Goal: Transaction & Acquisition: Purchase product/service

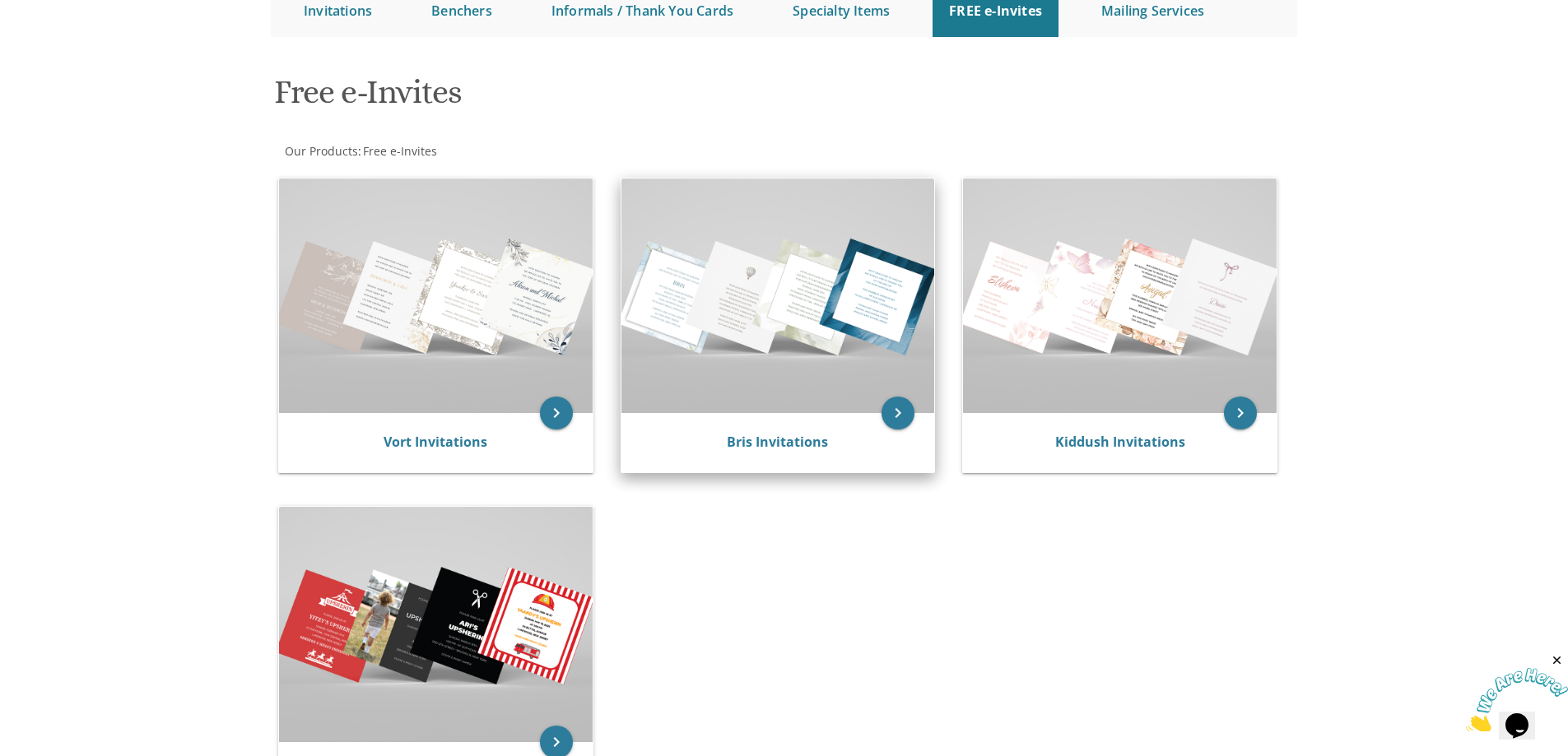
scroll to position [56, 0]
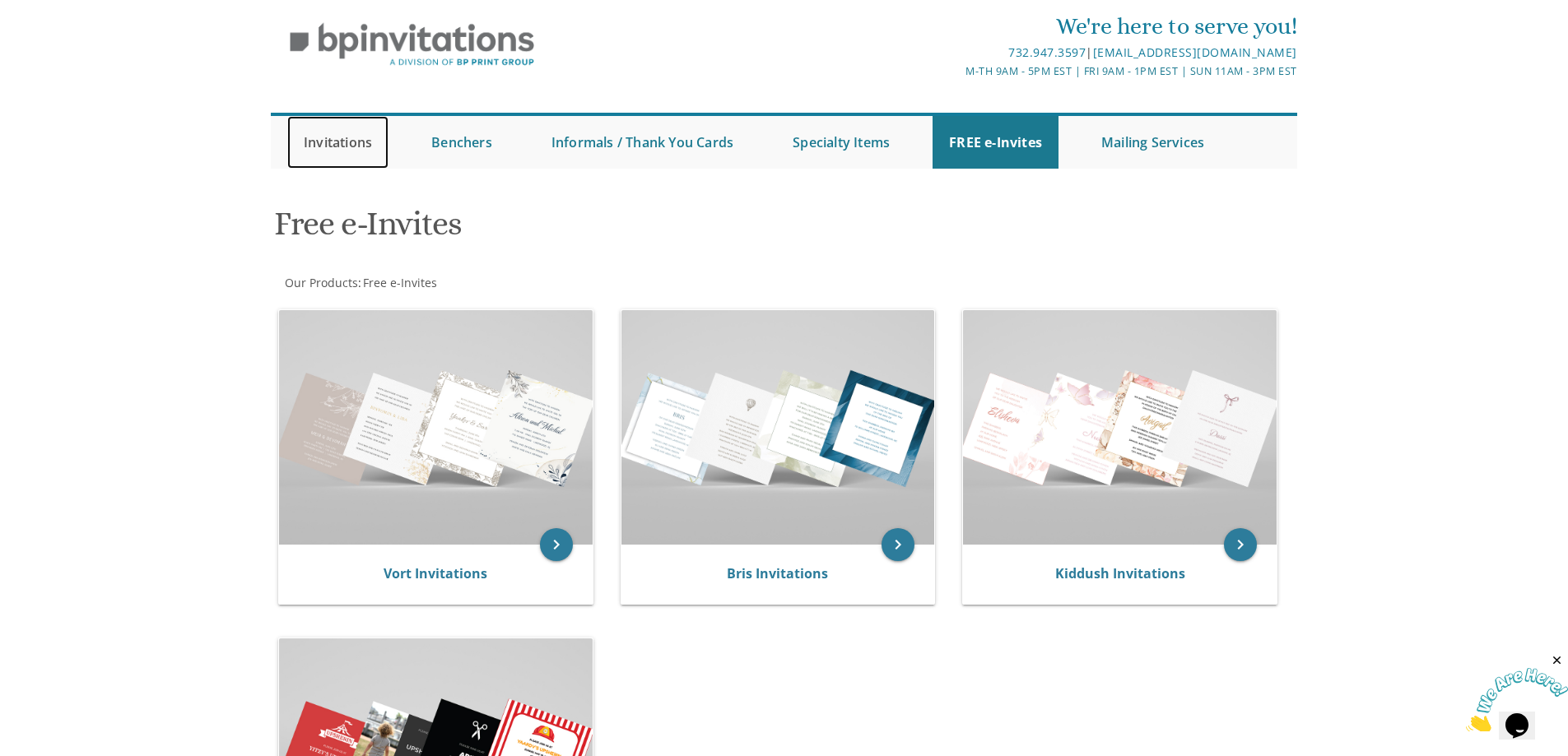
click at [337, 149] on link "Invitations" at bounding box center [338, 142] width 101 height 53
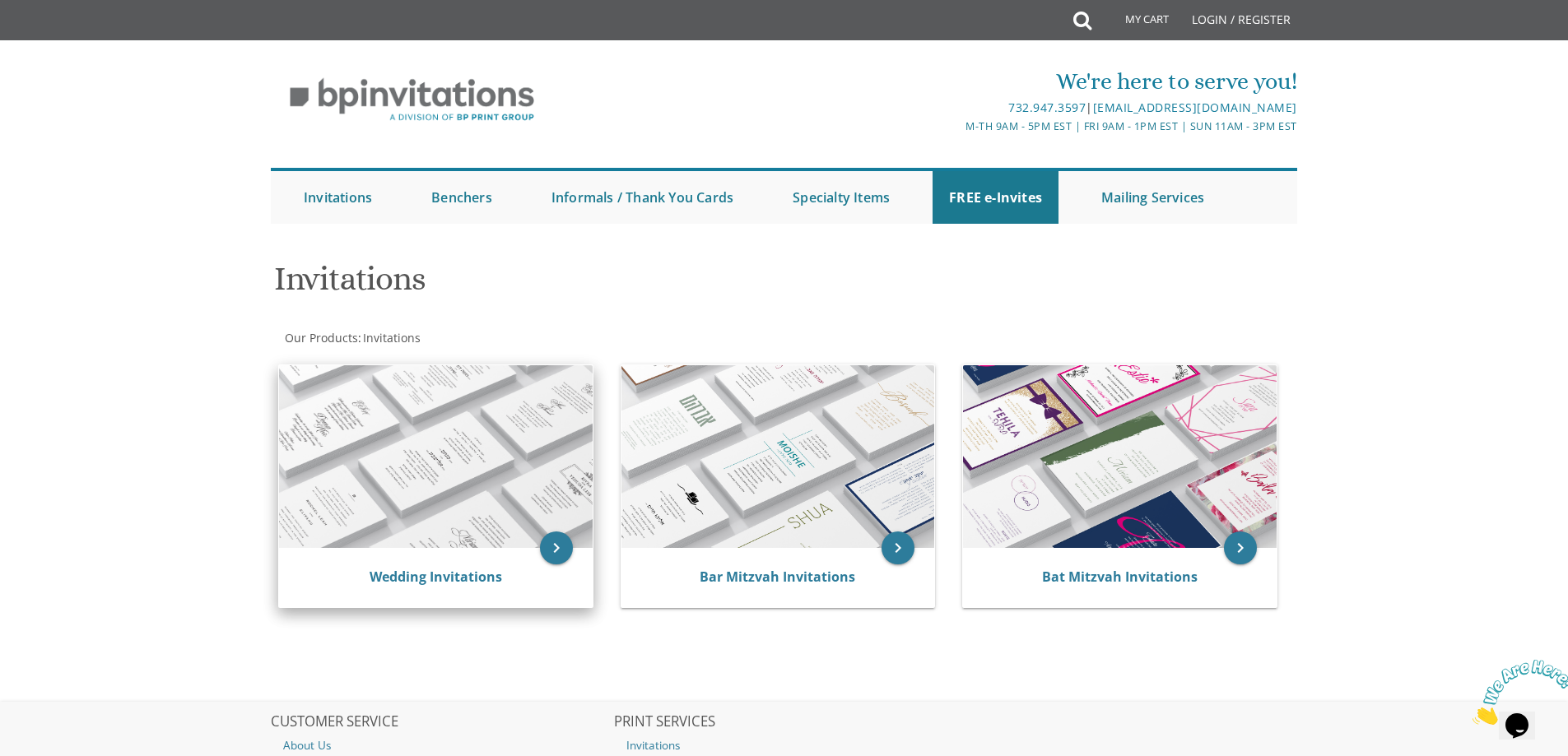
click at [546, 571] on div "Wedding Invitations" at bounding box center [436, 577] width 274 height 19
click at [556, 544] on icon "keyboard_arrow_right" at bounding box center [556, 547] width 33 height 33
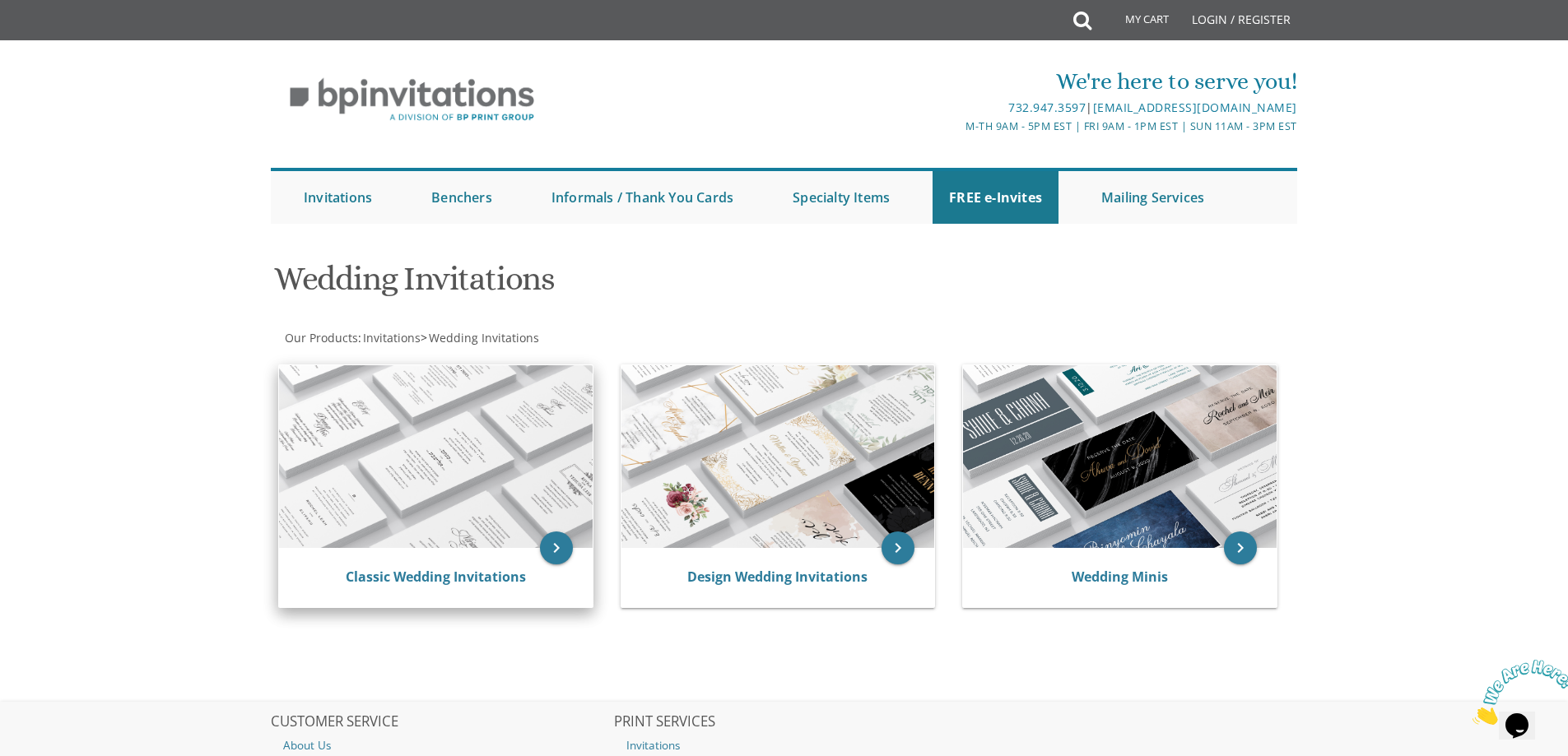
click at [535, 555] on div "Classic Wedding Invitations" at bounding box center [436, 578] width 314 height 59
click at [559, 550] on icon "keyboard_arrow_right" at bounding box center [556, 547] width 33 height 33
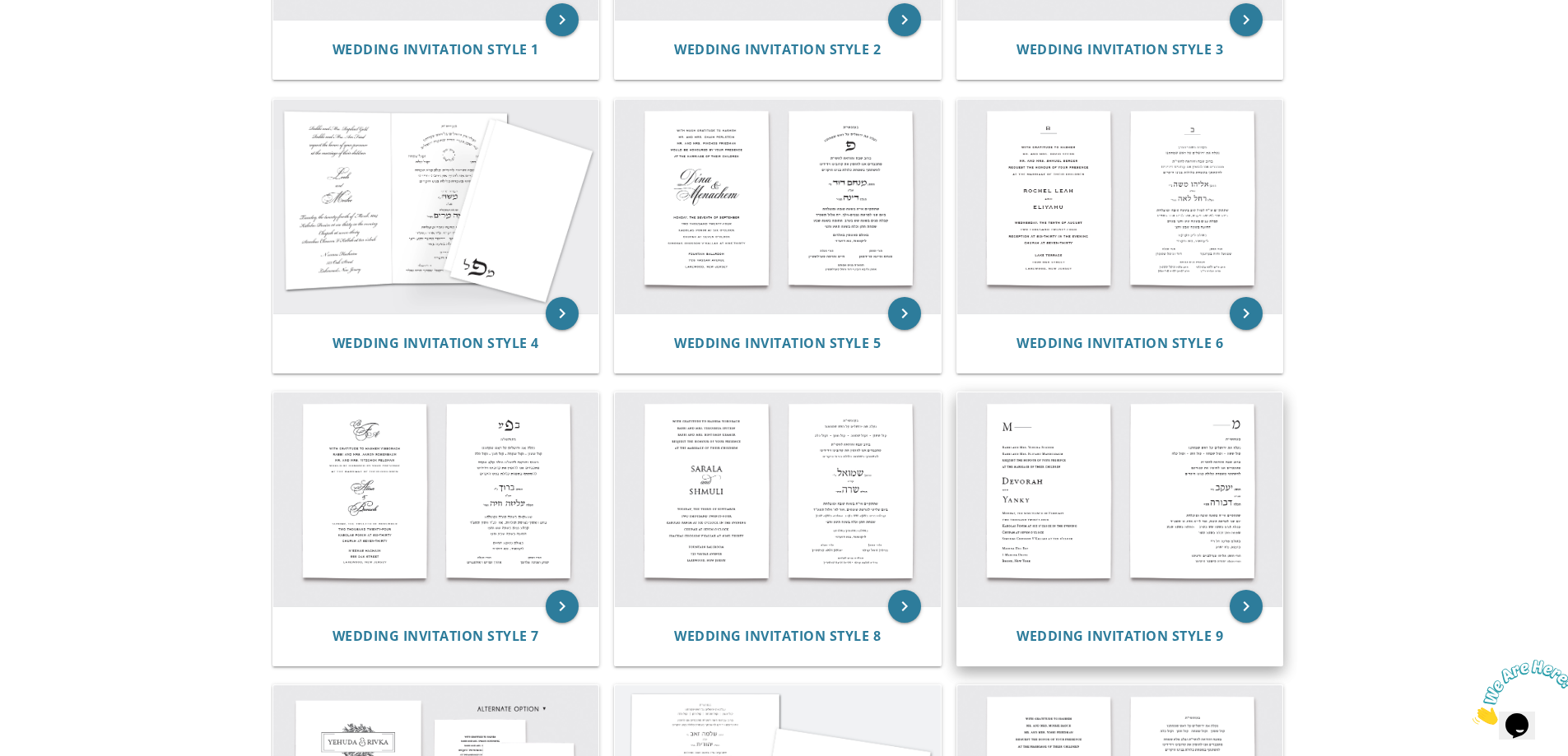
scroll to position [549, 0]
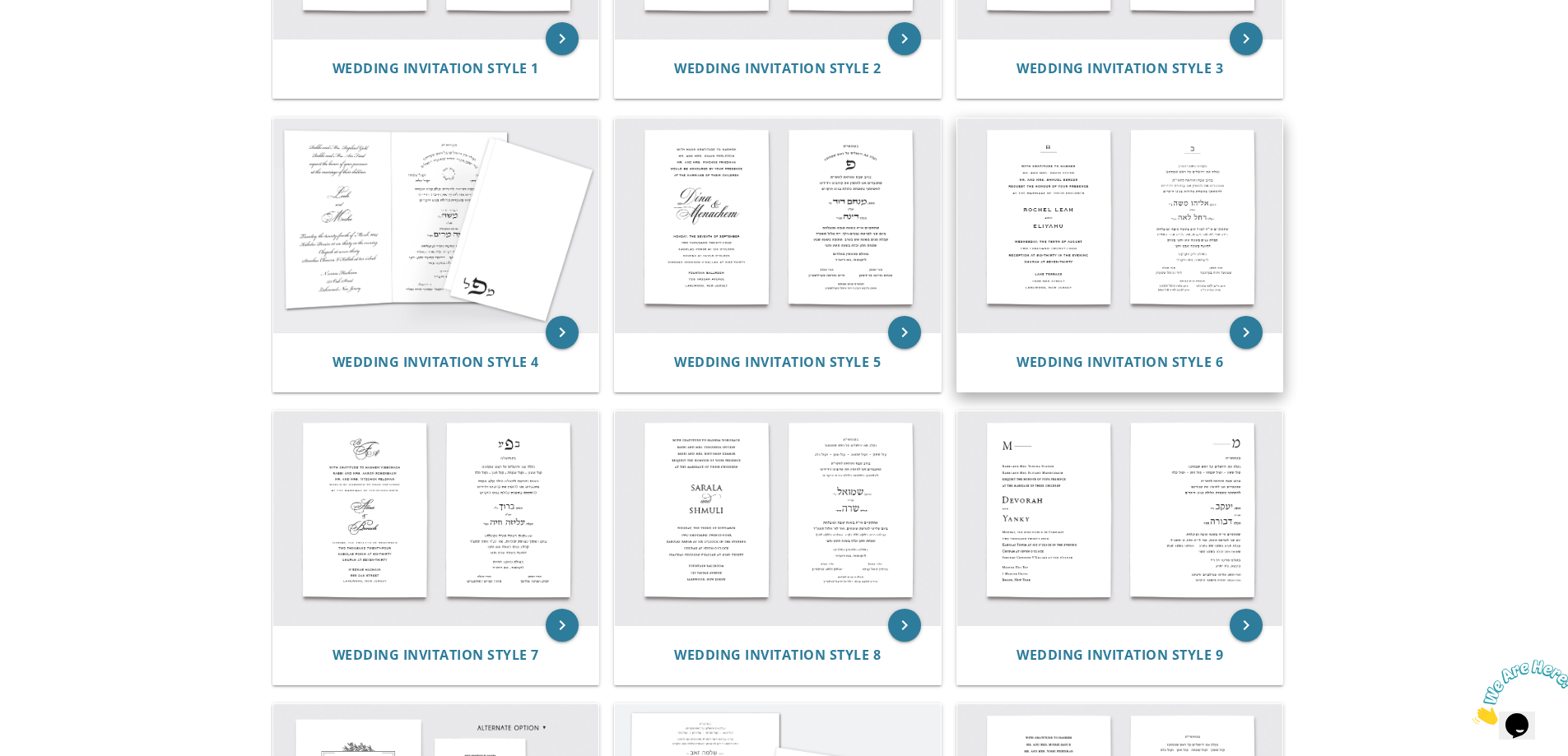
click at [1195, 215] on img at bounding box center [1120, 225] width 326 height 214
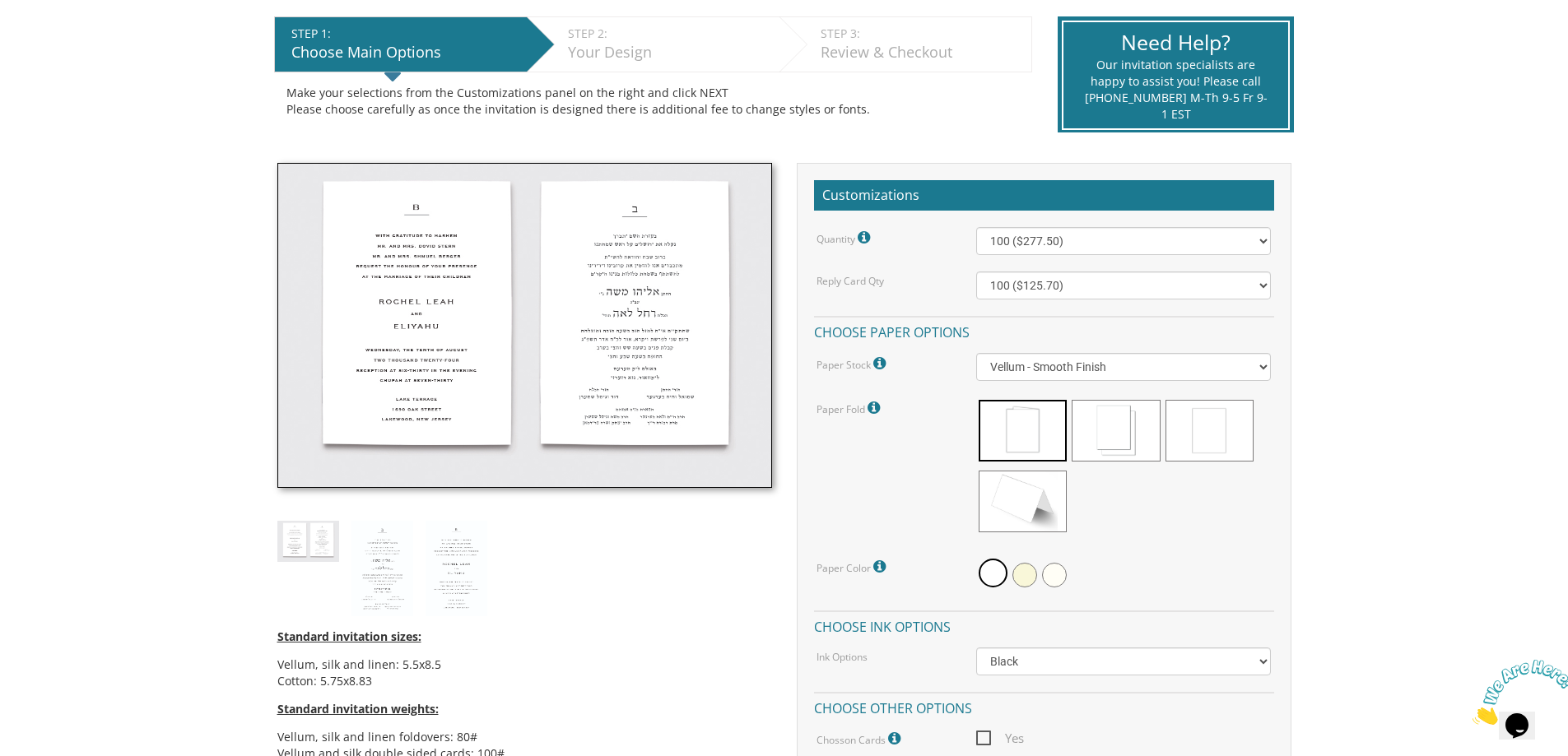
click at [681, 333] on img at bounding box center [525, 326] width 495 height 326
click at [450, 591] on img at bounding box center [456, 568] width 61 height 96
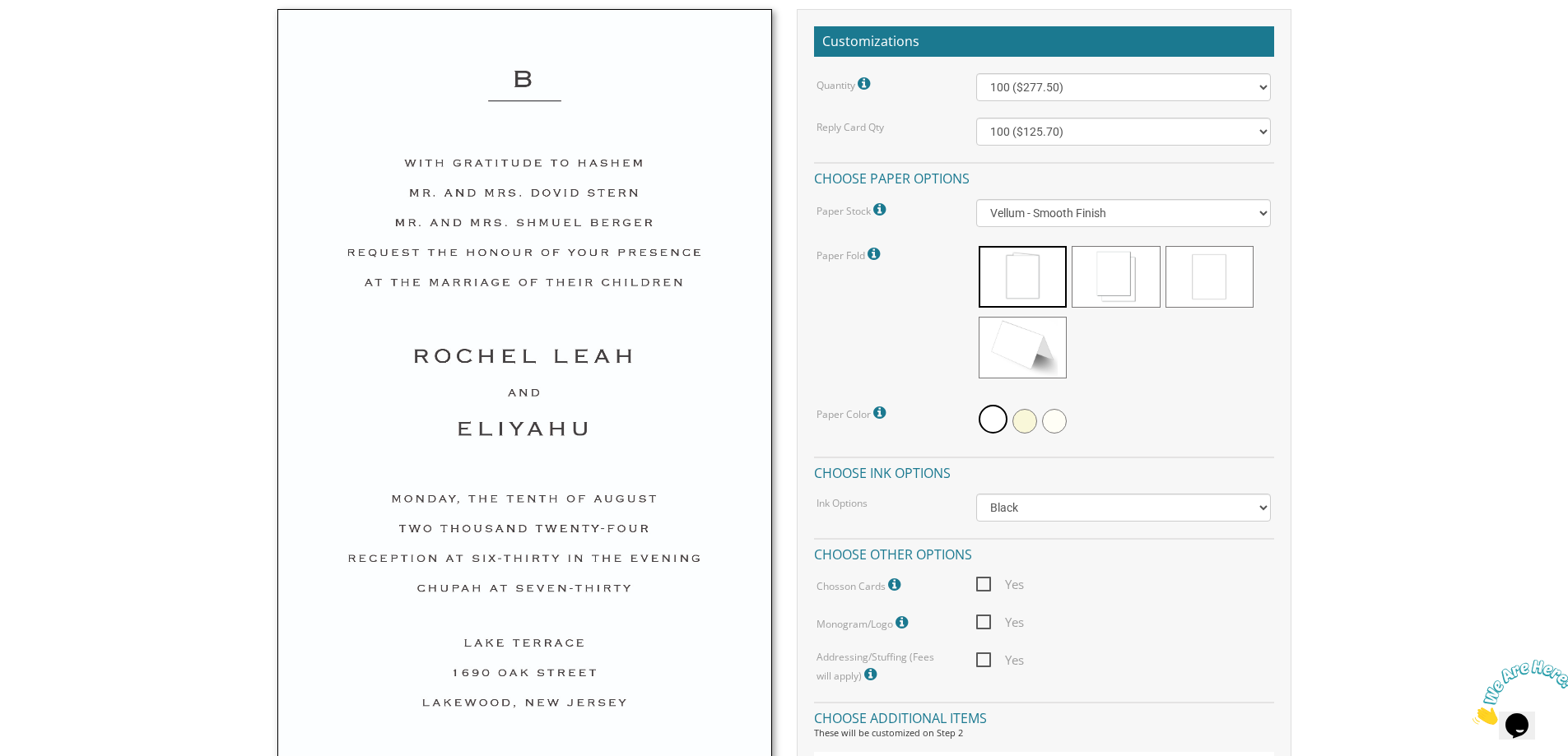
scroll to position [658, 0]
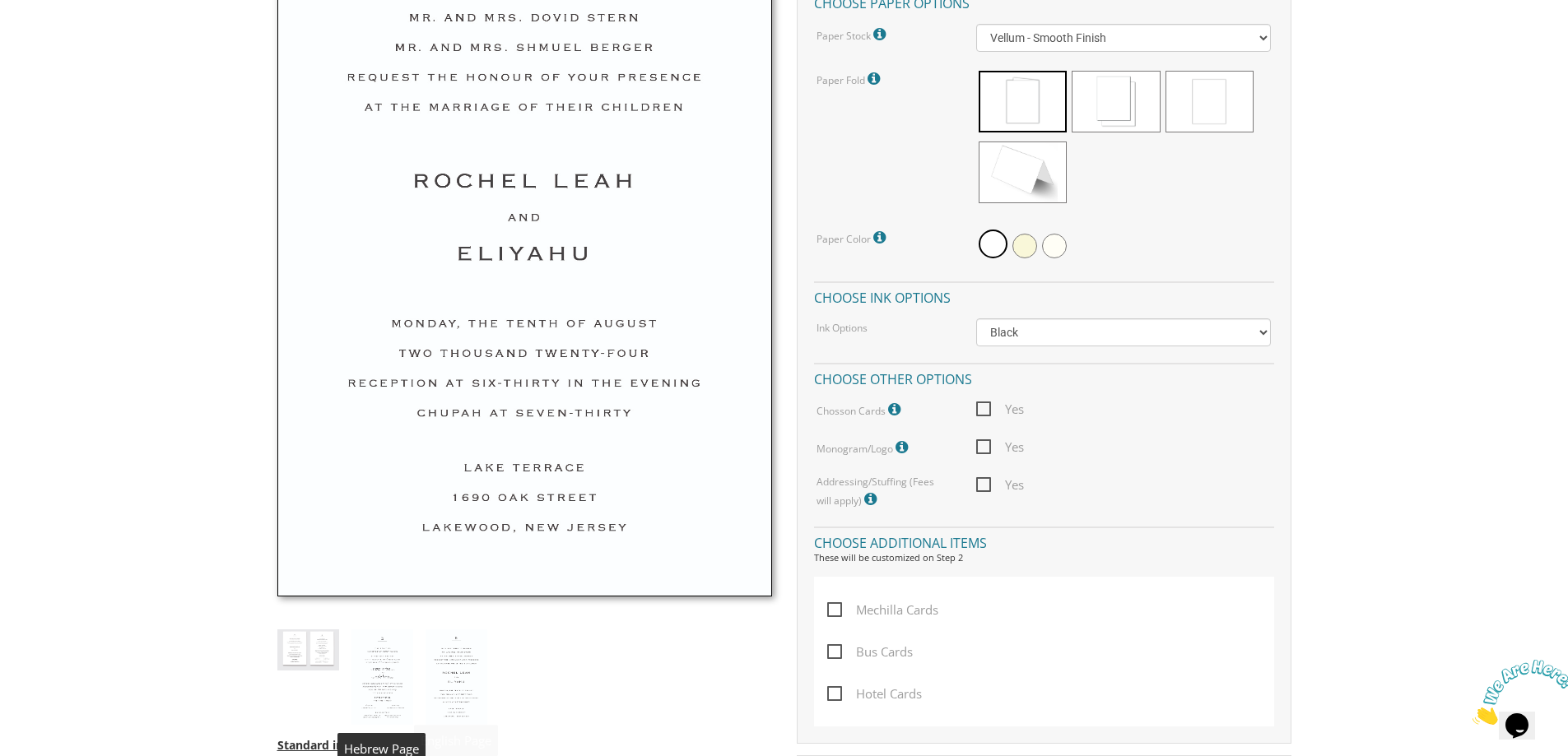
click at [399, 655] on img at bounding box center [382, 678] width 61 height 96
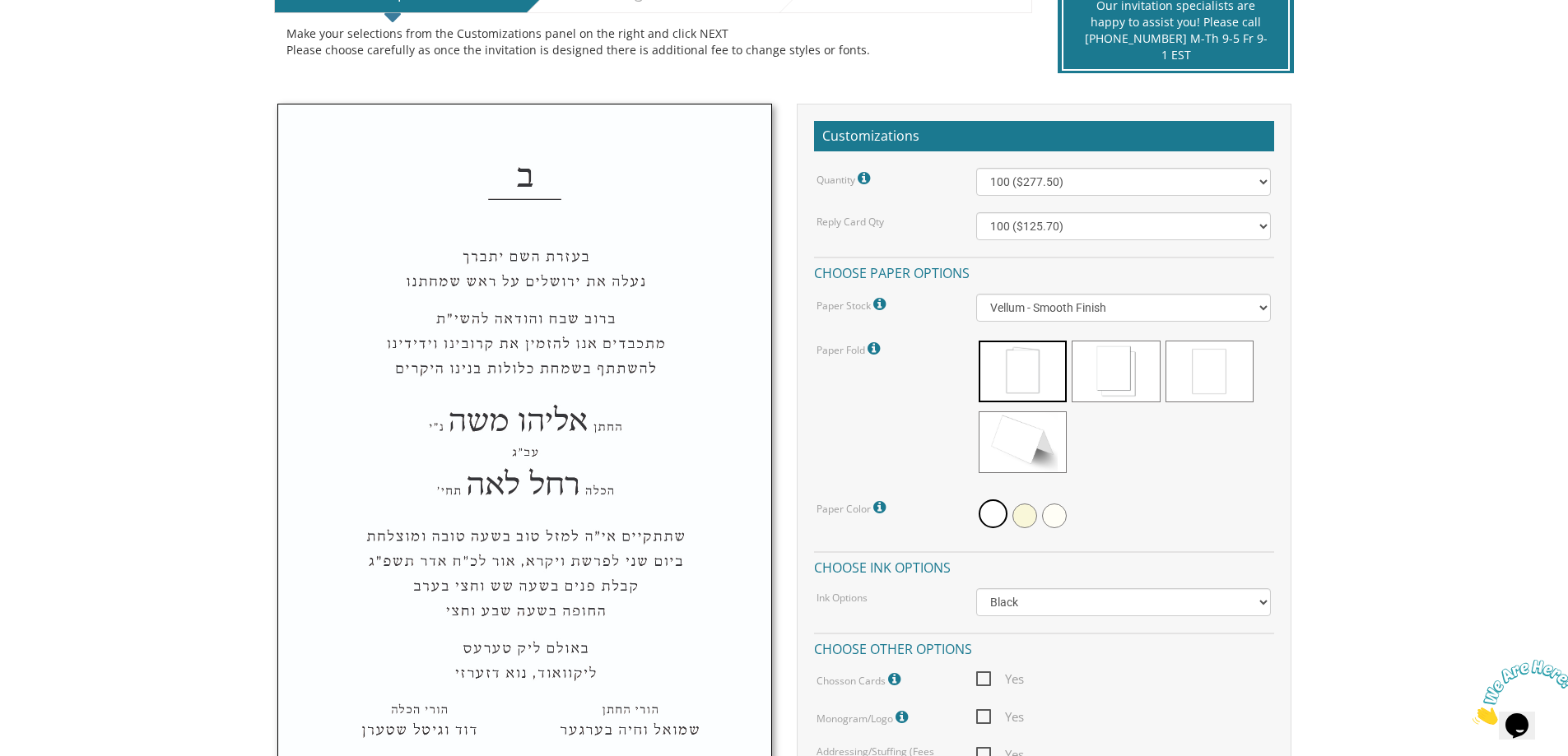
scroll to position [384, 0]
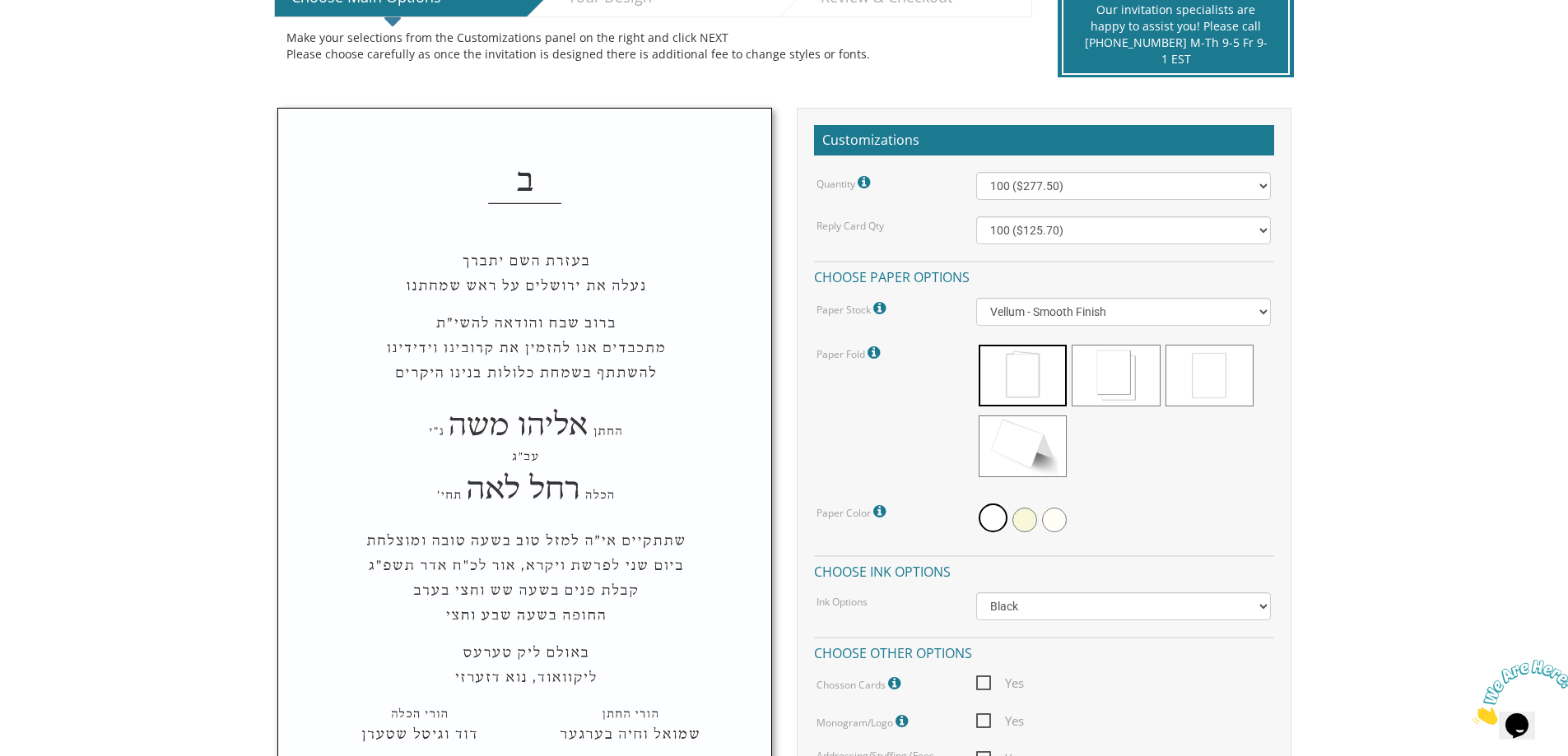
click at [551, 446] on img at bounding box center [525, 489] width 495 height 763
